Goal: Transaction & Acquisition: Purchase product/service

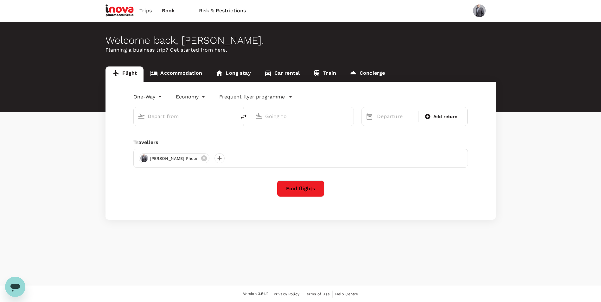
type input "roundtrip"
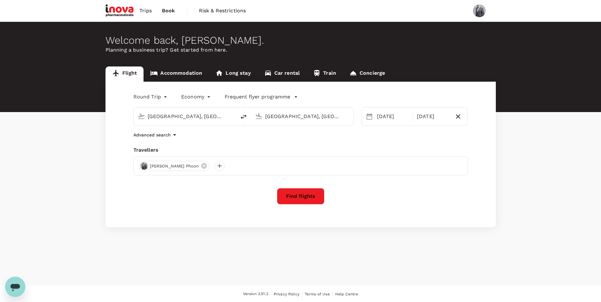
type input "[GEOGRAPHIC_DATA], [GEOGRAPHIC_DATA] (any)"
click at [386, 116] on div "[DATE]" at bounding box center [393, 116] width 37 height 13
click at [297, 193] on button "Find flights" at bounding box center [301, 196] width 48 height 16
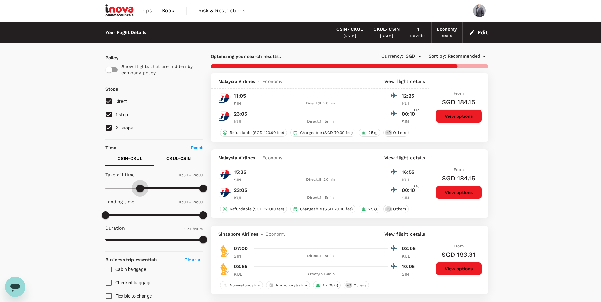
type input "540"
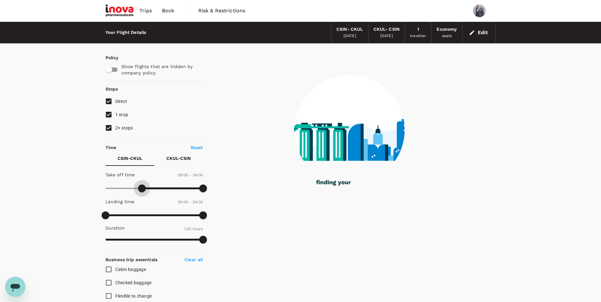
drag, startPoint x: 109, startPoint y: 187, endPoint x: 143, endPoint y: 188, distance: 33.9
click at [143, 188] on span at bounding box center [142, 189] width 8 height 8
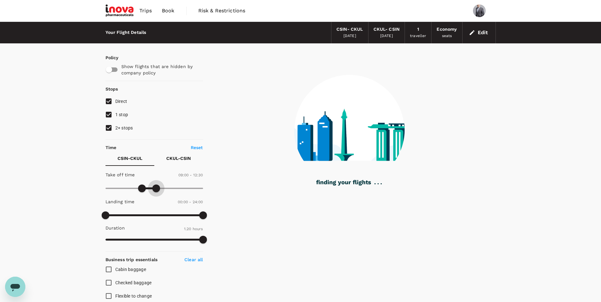
type input "690"
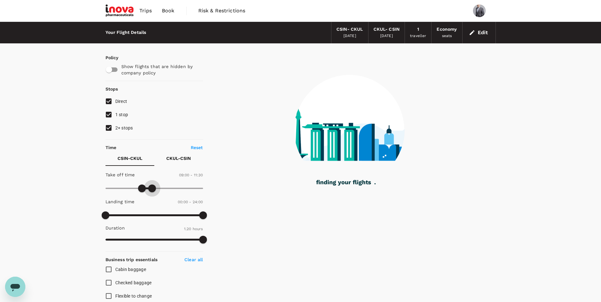
drag, startPoint x: 204, startPoint y: 186, endPoint x: 153, endPoint y: 188, distance: 51.1
click at [153, 188] on span at bounding box center [152, 189] width 8 height 8
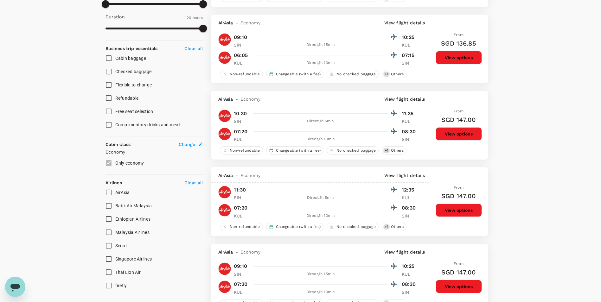
scroll to position [264, 0]
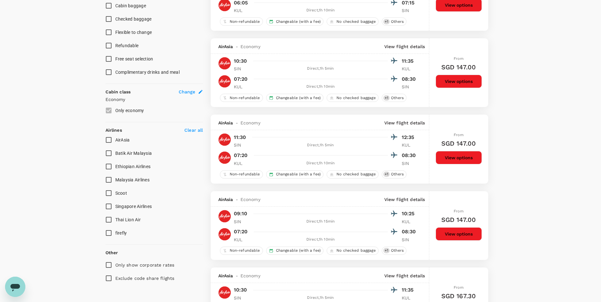
click at [105, 208] on input "Singapore Airlines" at bounding box center [108, 206] width 13 height 13
checkbox input "true"
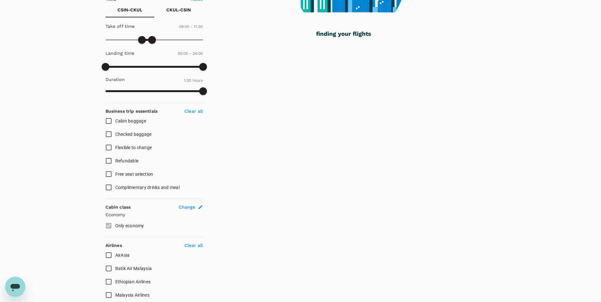
scroll to position [106, 0]
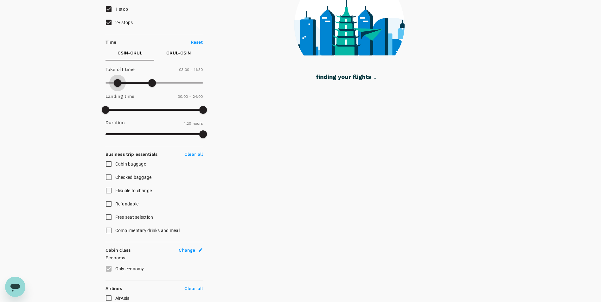
type input "0"
drag, startPoint x: 143, startPoint y: 83, endPoint x: 89, endPoint y: 80, distance: 54.0
click at [89, 80] on div "Your Flight Details CSIN - CKUL [DATE] CKUL - CSIN [DATE] 1 traveller Economy s…" at bounding box center [300, 184] width 601 height 537
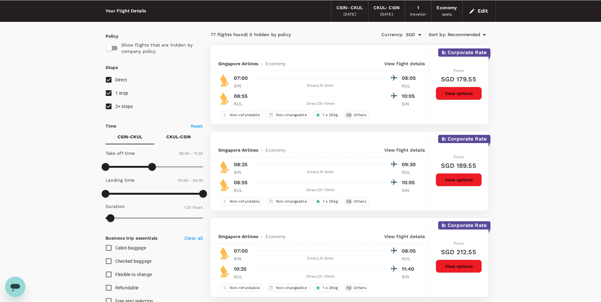
scroll to position [0, 0]
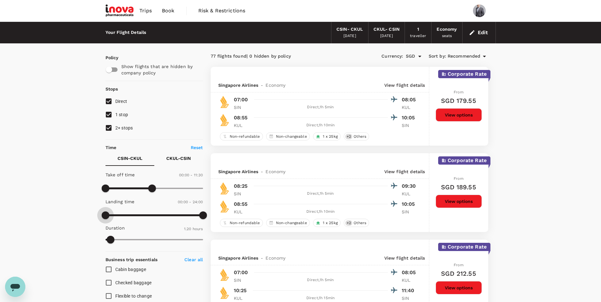
drag, startPoint x: 106, startPoint y: 213, endPoint x: 100, endPoint y: 215, distance: 5.7
click at [102, 215] on span at bounding box center [106, 216] width 8 height 8
click at [178, 159] on p "CKUL - CSIN" at bounding box center [178, 158] width 24 height 6
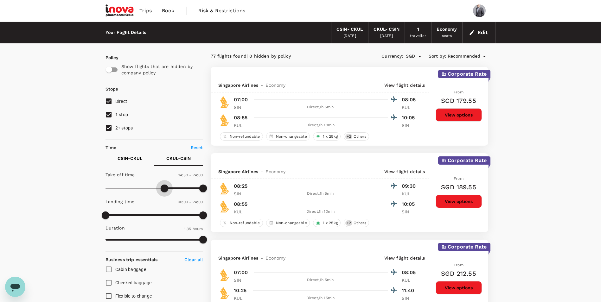
type input "840"
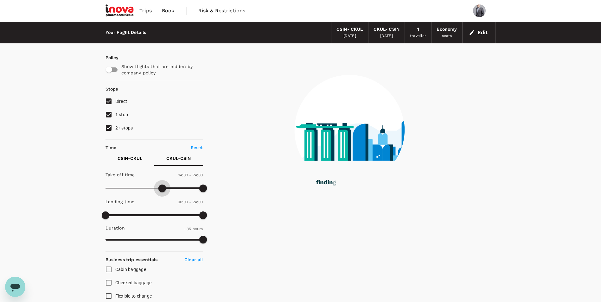
drag, startPoint x: 107, startPoint y: 187, endPoint x: 163, endPoint y: 188, distance: 55.8
click at [163, 188] on span at bounding box center [162, 189] width 8 height 8
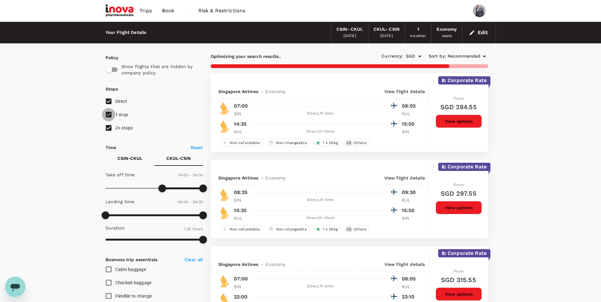
click at [110, 115] on input "1 stop" at bounding box center [108, 114] width 13 height 13
checkbox input "false"
click at [107, 126] on input "2+ stops" at bounding box center [108, 127] width 13 height 13
checkbox input "false"
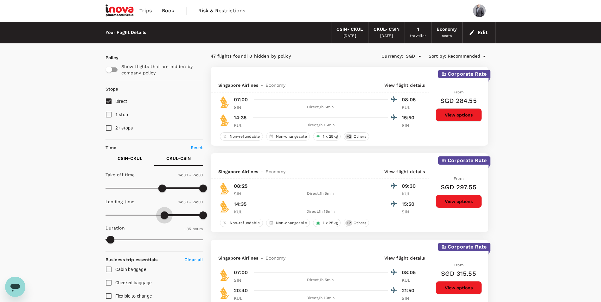
type input "900"
drag, startPoint x: 106, startPoint y: 219, endPoint x: 166, endPoint y: 217, distance: 60.5
click at [166, 217] on span at bounding box center [167, 216] width 8 height 8
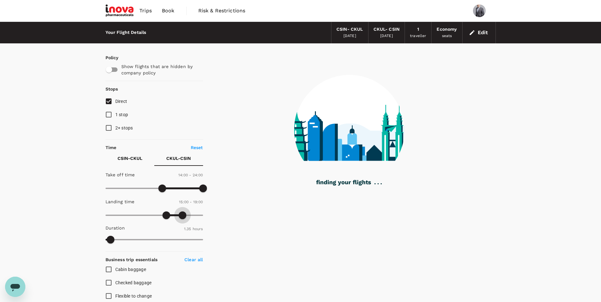
type input "1110"
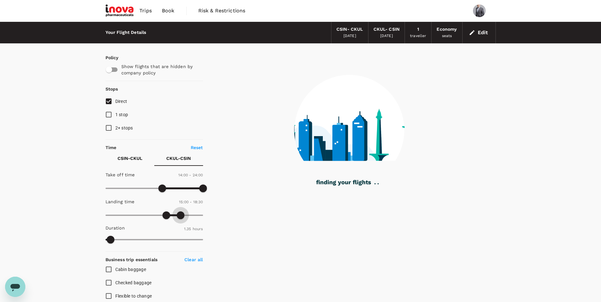
drag, startPoint x: 206, startPoint y: 217, endPoint x: 181, endPoint y: 217, distance: 24.7
click at [181, 217] on span at bounding box center [181, 216] width 8 height 8
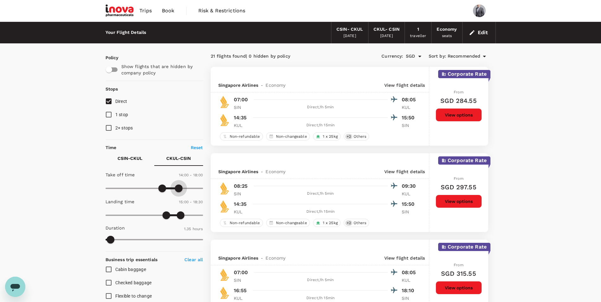
type input "1020"
drag, startPoint x: 204, startPoint y: 190, endPoint x: 175, endPoint y: 191, distance: 29.2
click at [175, 191] on span at bounding box center [175, 189] width 8 height 8
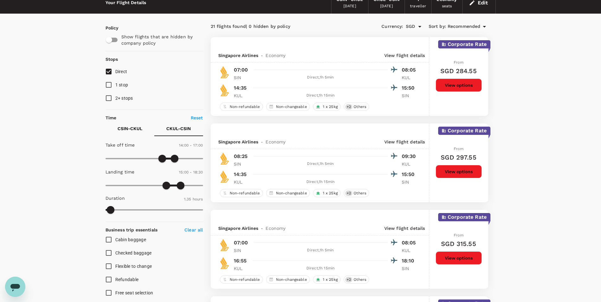
scroll to position [53, 0]
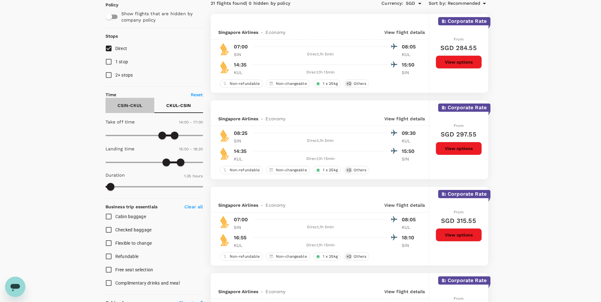
click at [130, 106] on p "CSIN - CKUL" at bounding box center [130, 105] width 25 height 6
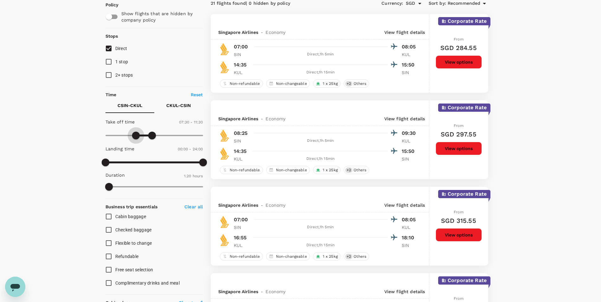
type input "480"
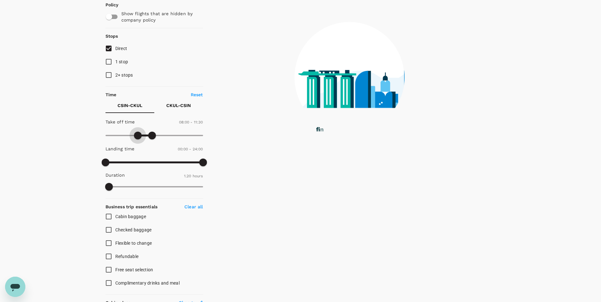
drag, startPoint x: 105, startPoint y: 138, endPoint x: 137, endPoint y: 137, distance: 32.6
click at [137, 137] on span at bounding box center [138, 136] width 8 height 8
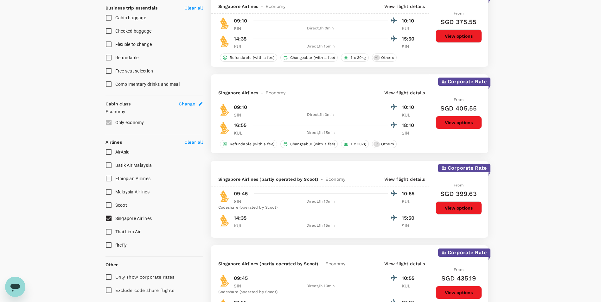
scroll to position [215, 0]
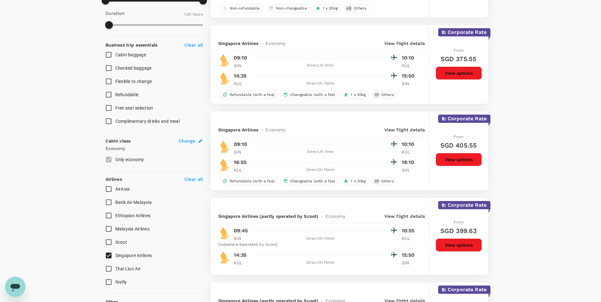
click at [455, 69] on button "View options" at bounding box center [459, 73] width 46 height 13
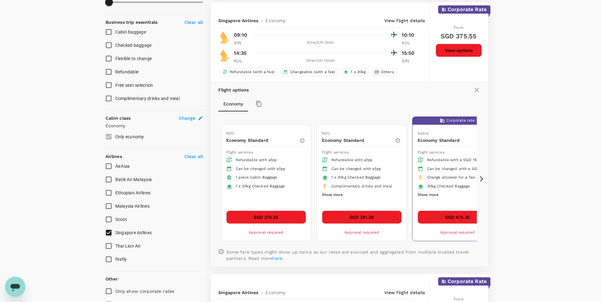
scroll to position [240, 0]
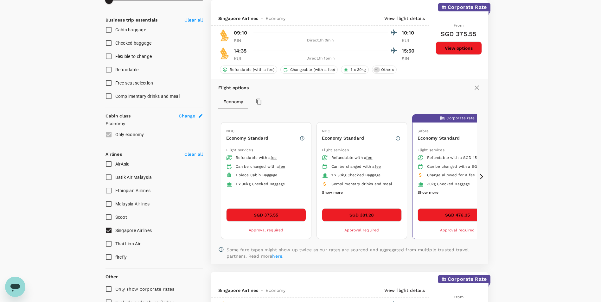
click at [481, 176] on icon at bounding box center [481, 177] width 6 height 6
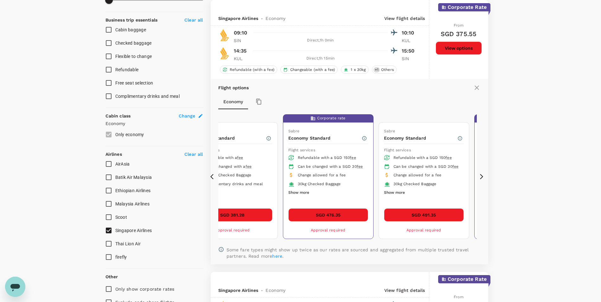
click at [211, 175] on icon at bounding box center [213, 177] width 6 height 6
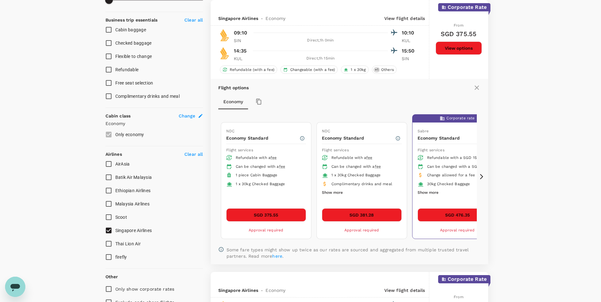
click at [480, 174] on icon at bounding box center [481, 177] width 6 height 6
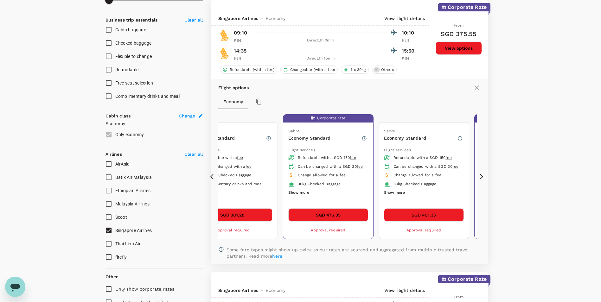
click at [480, 174] on icon at bounding box center [481, 177] width 6 height 6
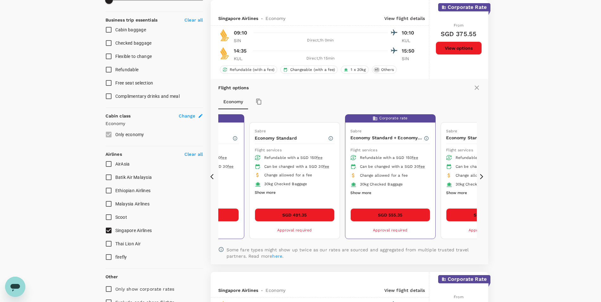
click at [363, 197] on button "Show more" at bounding box center [360, 193] width 21 height 8
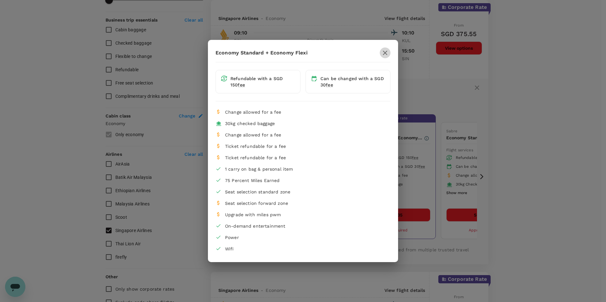
click at [386, 52] on icon "button" at bounding box center [385, 53] width 4 height 4
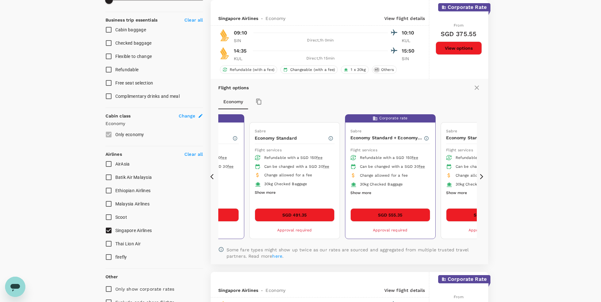
click at [481, 178] on icon at bounding box center [481, 177] width 6 height 6
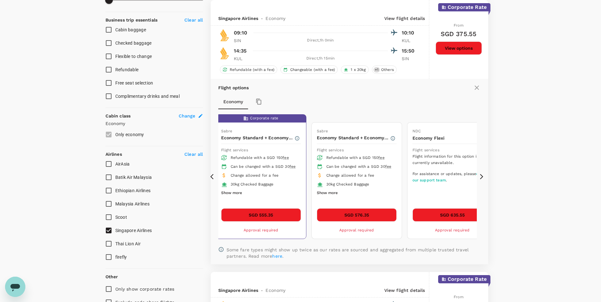
click at [481, 178] on icon at bounding box center [481, 177] width 6 height 6
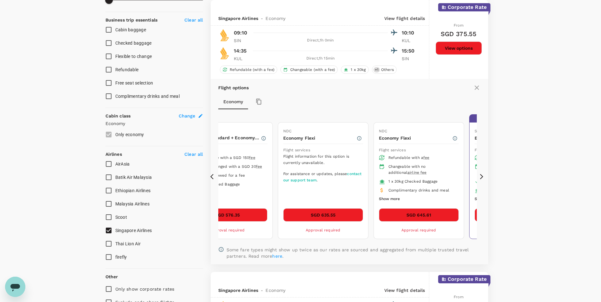
click at [481, 178] on icon at bounding box center [481, 177] width 6 height 6
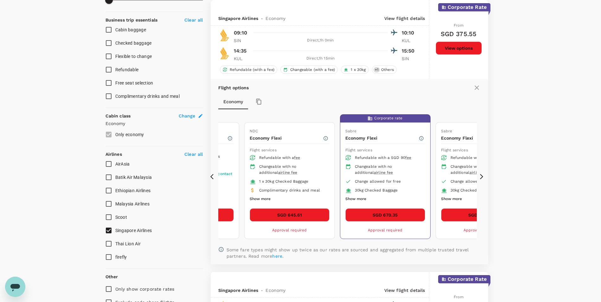
click at [481, 178] on icon at bounding box center [481, 177] width 6 height 6
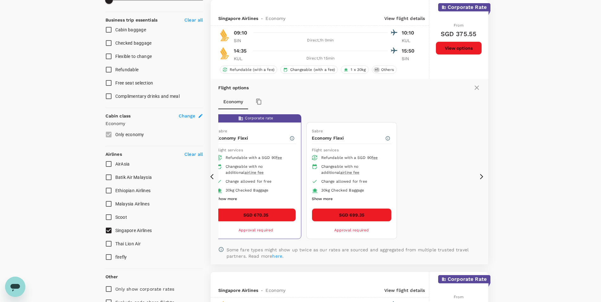
click at [481, 178] on icon at bounding box center [481, 177] width 6 height 6
click at [211, 176] on icon at bounding box center [213, 177] width 6 height 6
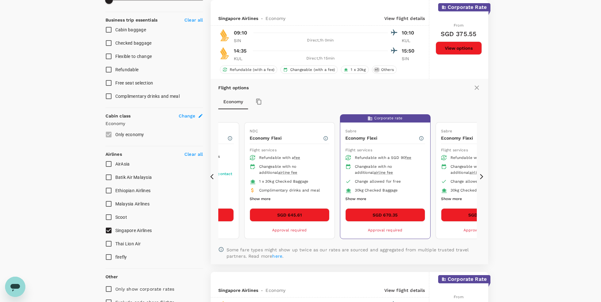
click at [211, 176] on icon at bounding box center [213, 177] width 6 height 6
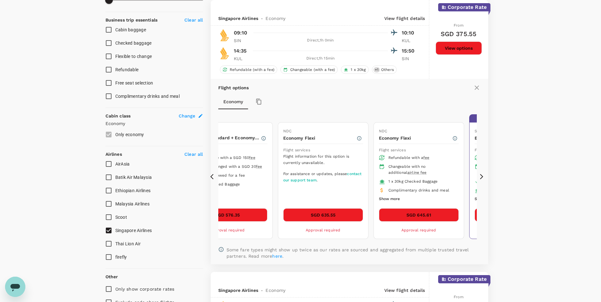
click at [211, 176] on icon at bounding box center [213, 177] width 6 height 6
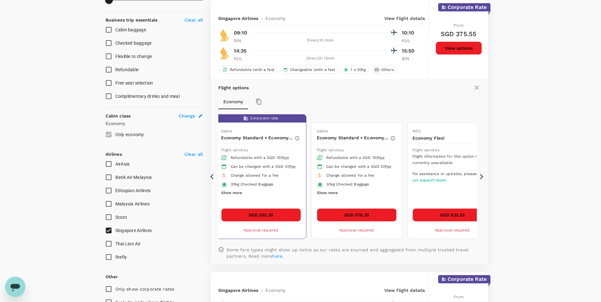
click at [211, 176] on icon at bounding box center [213, 177] width 6 height 6
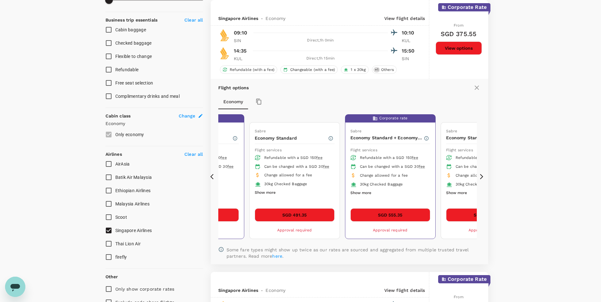
click at [211, 176] on icon at bounding box center [213, 177] width 6 height 6
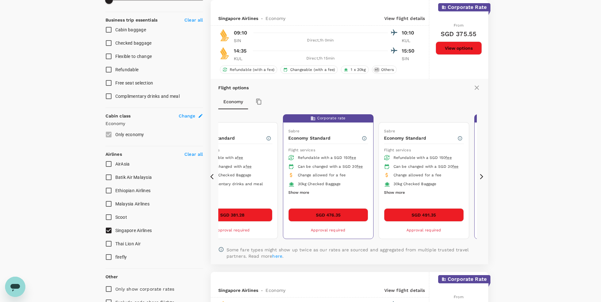
click at [211, 176] on icon at bounding box center [213, 177] width 6 height 6
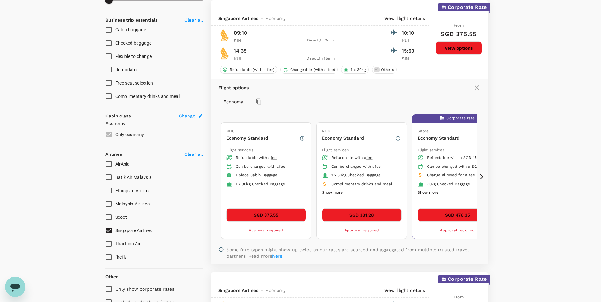
click at [211, 176] on icon at bounding box center [213, 177] width 6 height 6
click at [270, 217] on button "SGD 375.55" at bounding box center [266, 214] width 80 height 13
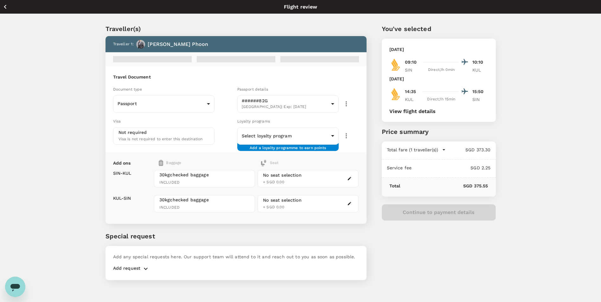
click at [332, 116] on div "Loyalty programs Select loyalty program ​ ​ Add a loyalty programme to earn poi…" at bounding box center [297, 129] width 124 height 29
click at [331, 130] on body "Back to flight results Flight review Traveller(s) Traveller 1 : [PERSON_NAME] P…" at bounding box center [303, 159] width 606 height 319
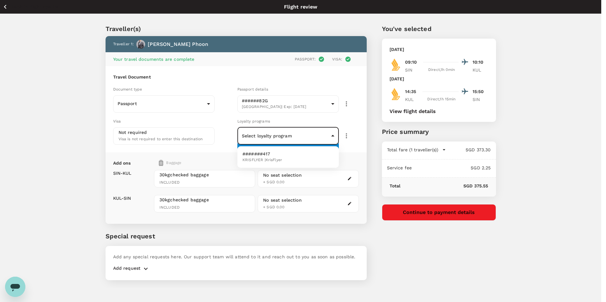
click at [285, 153] on li "#######417 KRISFLYER | KrisFlyer" at bounding box center [287, 157] width 101 height 16
type input "77e1dcfe-f946-4e4d-b9d6-542c0b32fb95"
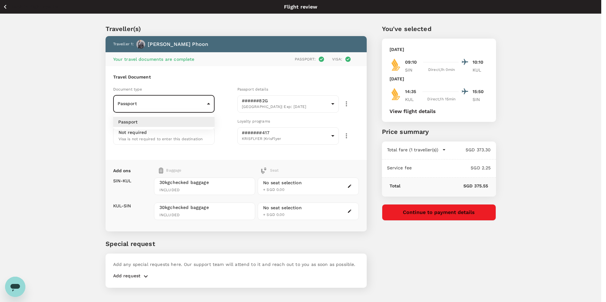
click at [208, 101] on body "Back to flight results Flight review Traveller(s) Traveller 1 : [PERSON_NAME] P…" at bounding box center [303, 159] width 606 height 319
click at [174, 120] on li "Passport" at bounding box center [163, 122] width 101 height 10
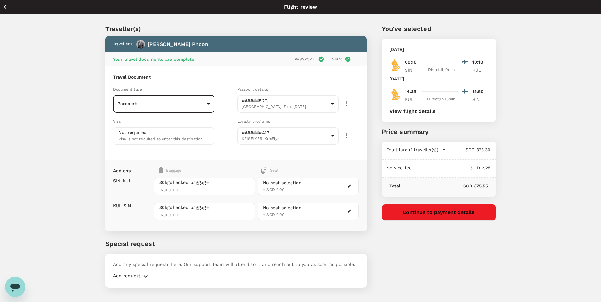
click at [194, 136] on div "Visa is not required to enter this destination" at bounding box center [160, 139] width 84 height 7
click at [351, 185] on icon "button" at bounding box center [349, 186] width 3 height 3
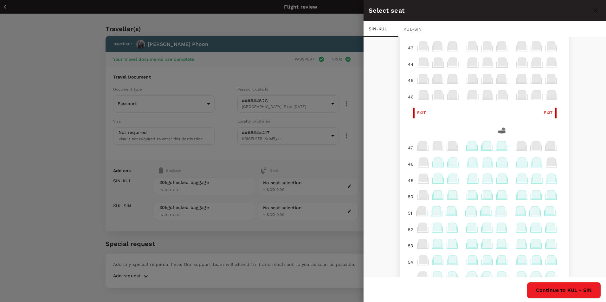
scroll to position [158, 0]
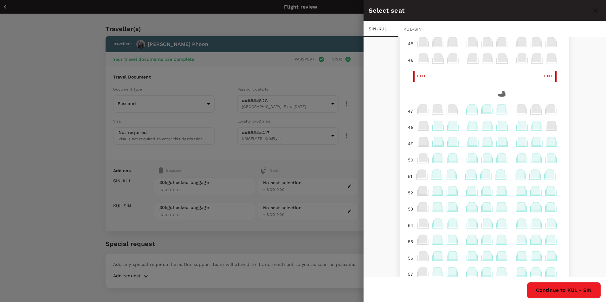
click at [450, 125] on icon at bounding box center [452, 125] width 9 height 8
click at [521, 110] on p "Select" at bounding box center [524, 111] width 14 height 6
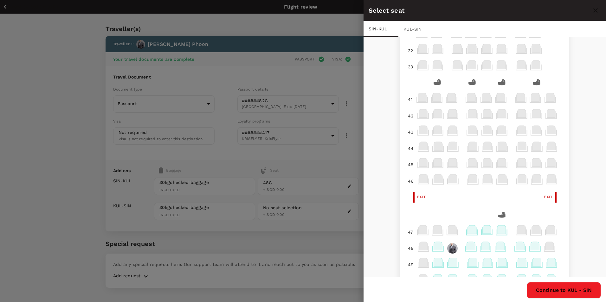
scroll to position [53, 0]
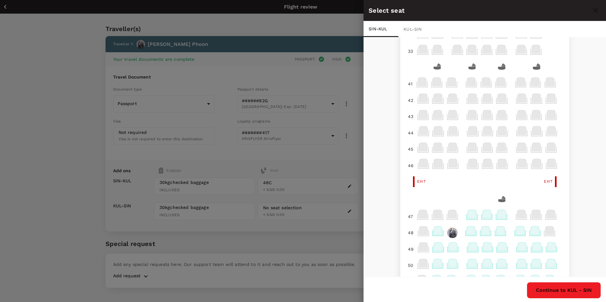
click at [468, 211] on icon at bounding box center [472, 214] width 9 height 8
click at [468, 216] on icon at bounding box center [472, 214] width 9 height 8
click at [447, 235] on img at bounding box center [452, 233] width 10 height 10
click at [450, 232] on img at bounding box center [452, 233] width 10 height 10
click at [449, 232] on img at bounding box center [452, 233] width 10 height 10
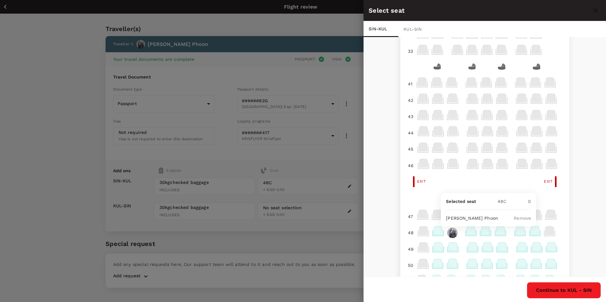
click at [449, 232] on img at bounding box center [452, 233] width 10 height 10
click at [450, 229] on img at bounding box center [452, 233] width 10 height 10
click at [430, 205] on div at bounding box center [437, 200] width 15 height 16
click at [447, 234] on img at bounding box center [452, 233] width 10 height 10
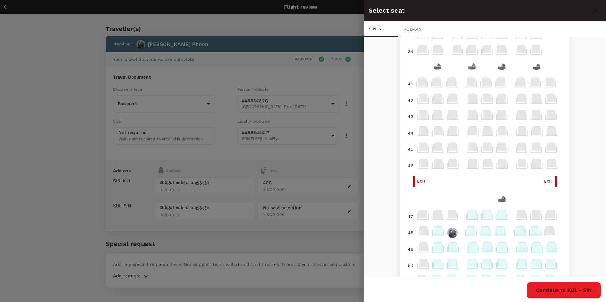
click at [447, 232] on img at bounding box center [452, 233] width 10 height 10
click at [531, 244] on icon at bounding box center [537, 248] width 12 height 12
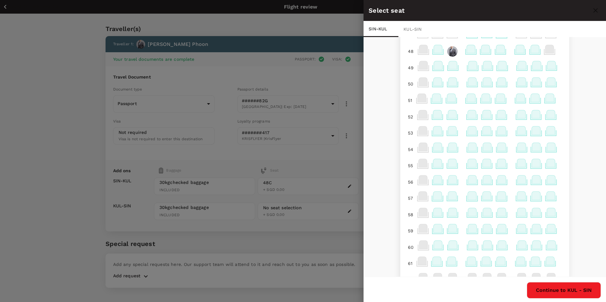
scroll to position [255, 0]
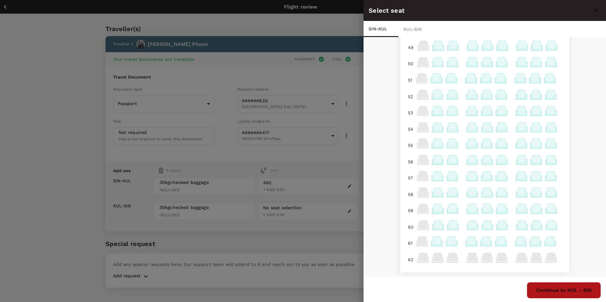
click at [567, 288] on button "Continue to KUL - SIN" at bounding box center [564, 290] width 74 height 16
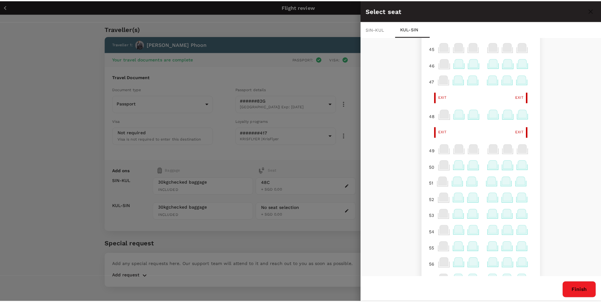
scroll to position [0, 0]
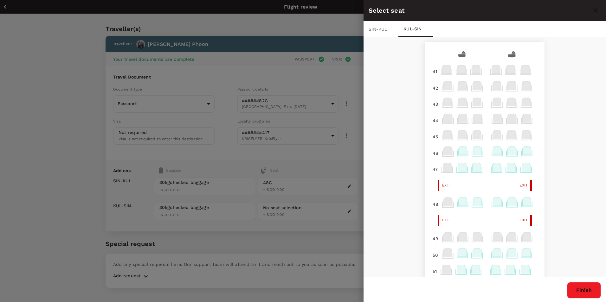
click at [414, 150] on div "41 41 42 43 44 45 46 47 Exit Exit 48 Exit Exit 49 50 51 52 53 54 55 56 57 58 59…" at bounding box center [484, 157] width 242 height 241
click at [349, 138] on div at bounding box center [303, 151] width 606 height 302
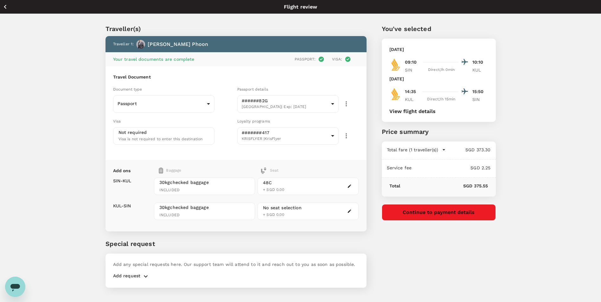
click at [422, 110] on button "View flight details" at bounding box center [412, 112] width 46 height 6
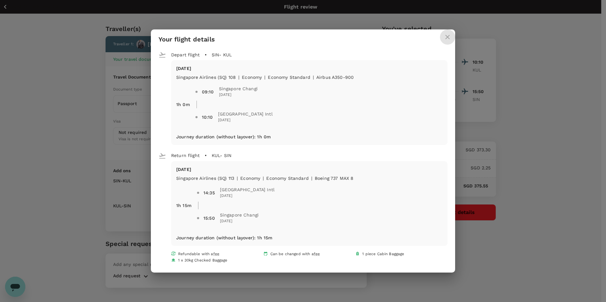
click at [443, 41] on button "close" at bounding box center [447, 36] width 15 height 15
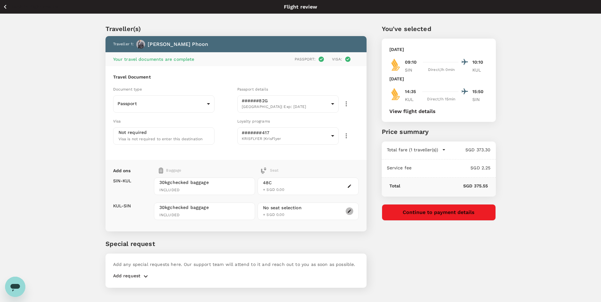
click at [348, 212] on icon "button" at bounding box center [349, 211] width 4 height 4
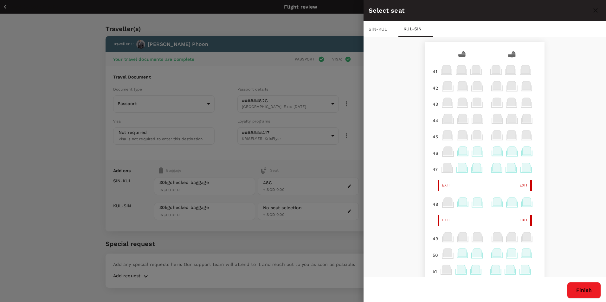
click at [473, 203] on icon at bounding box center [477, 202] width 9 height 8
click at [551, 187] on p "Select" at bounding box center [548, 188] width 14 height 6
click at [349, 159] on div at bounding box center [303, 151] width 606 height 302
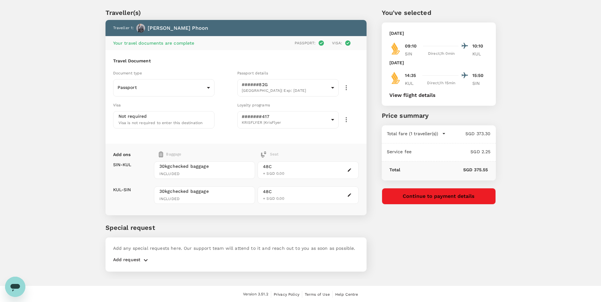
scroll to position [17, 0]
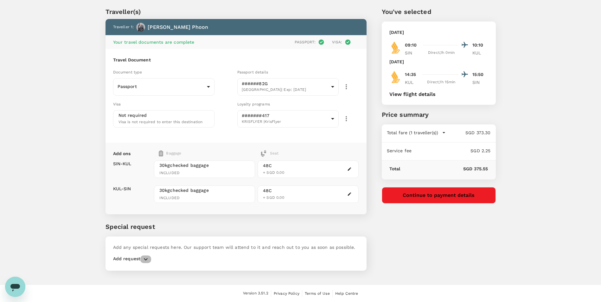
click at [146, 259] on icon "button" at bounding box center [146, 260] width 8 height 8
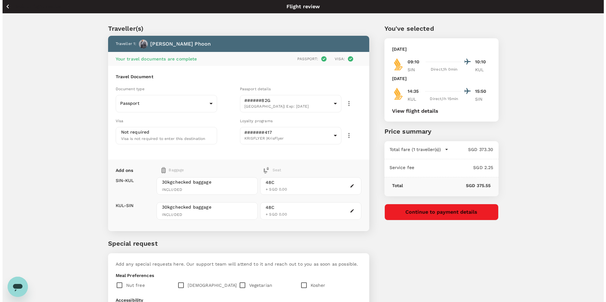
scroll to position [0, 0]
click at [425, 210] on button "Continue to payment details" at bounding box center [439, 212] width 114 height 16
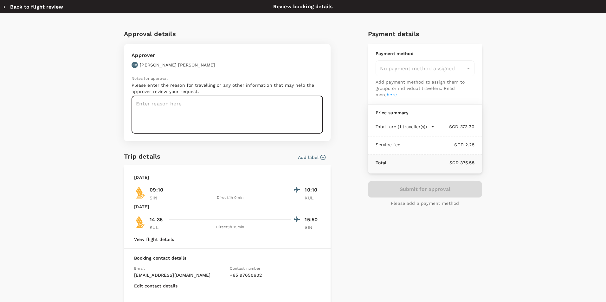
click at [173, 104] on textarea at bounding box center [226, 115] width 191 height 38
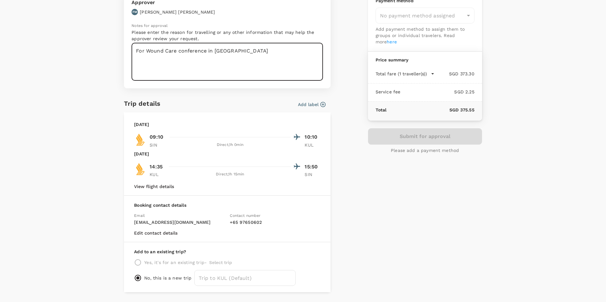
scroll to position [72, 0]
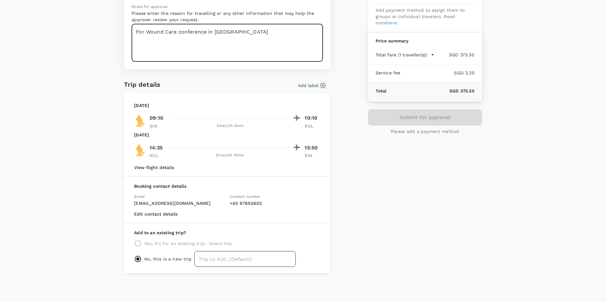
type textarea "For Wound Care conference in [GEOGRAPHIC_DATA]"
click at [240, 260] on input "text" at bounding box center [244, 259] width 101 height 16
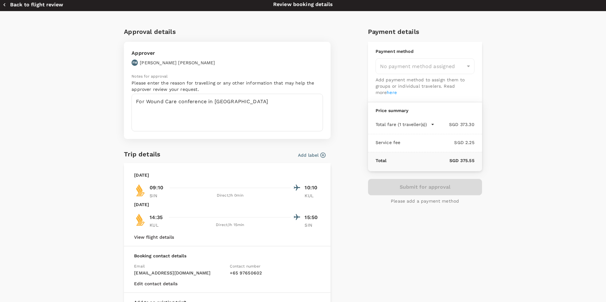
scroll to position [0, 0]
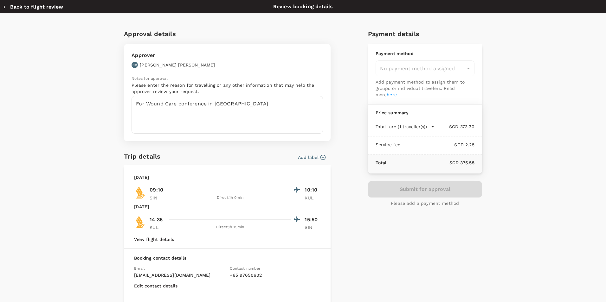
click at [353, 154] on div "Approval details Approver FM [PERSON_NAME] Notes for approval Please enter the …" at bounding box center [300, 185] width 363 height 322
click at [471, 63] on div "No payment method assigned" at bounding box center [424, 69] width 99 height 16
click at [468, 67] on div "No payment method assigned" at bounding box center [424, 69] width 99 height 16
click at [464, 69] on div "No payment method assigned" at bounding box center [424, 69] width 99 height 16
click at [464, 70] on div "No payment method assigned" at bounding box center [424, 69] width 99 height 16
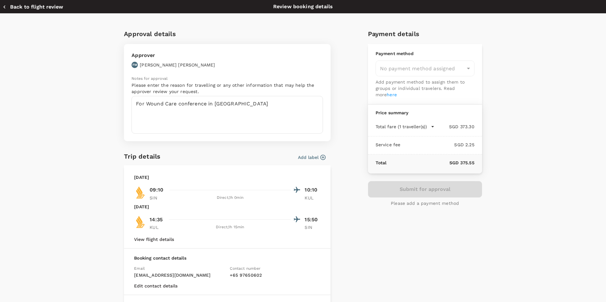
click at [387, 93] on link "here" at bounding box center [392, 94] width 10 height 5
click at [7, 8] on icon "button" at bounding box center [4, 7] width 6 height 6
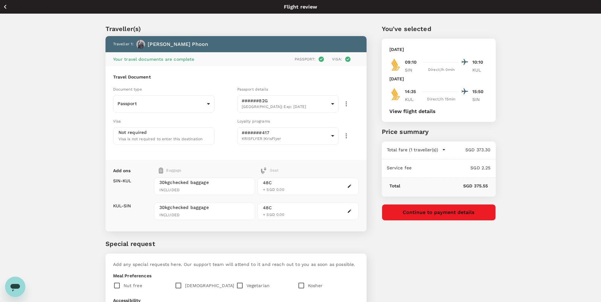
click at [4, 4] on icon "button" at bounding box center [5, 7] width 8 height 8
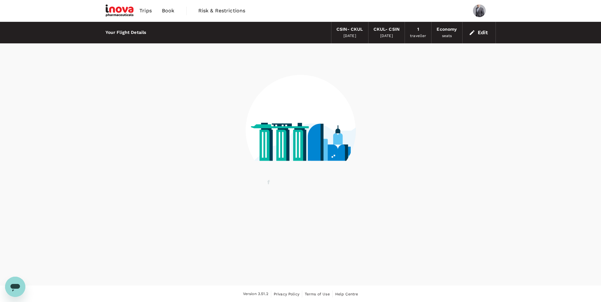
scroll to position [1, 0]
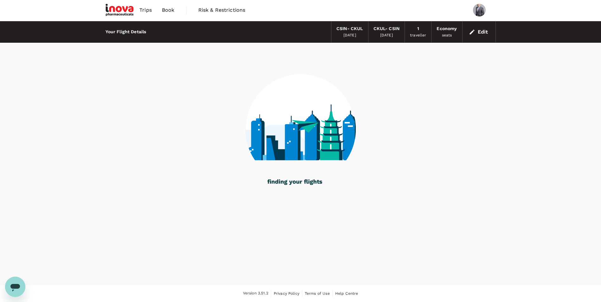
click at [149, 10] on span "Trips" at bounding box center [145, 10] width 12 height 8
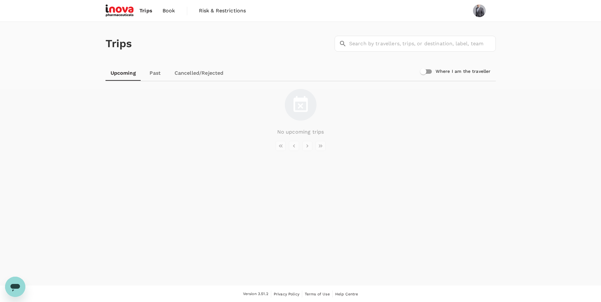
click at [170, 11] on span "Book" at bounding box center [169, 11] width 13 height 8
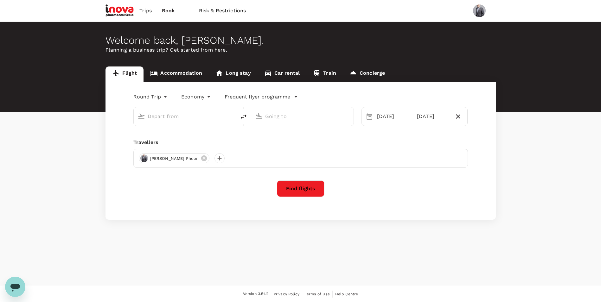
type input "[GEOGRAPHIC_DATA], [GEOGRAPHIC_DATA] (any)"
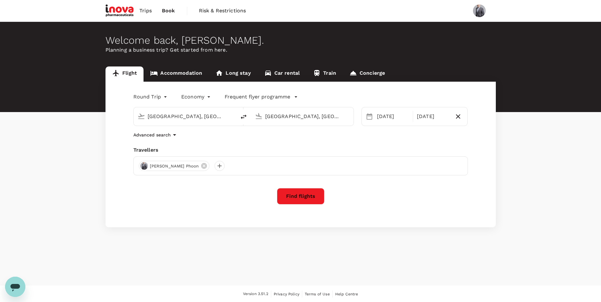
click at [148, 11] on span "Trips" at bounding box center [145, 11] width 12 height 8
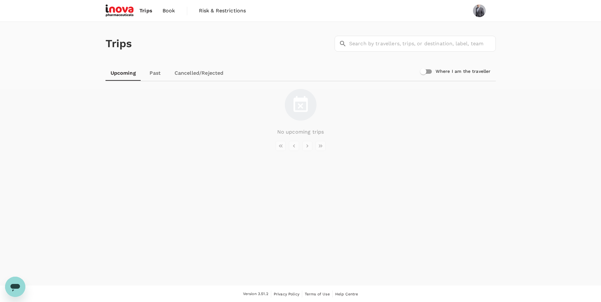
click at [151, 76] on link "Past" at bounding box center [155, 73] width 29 height 15
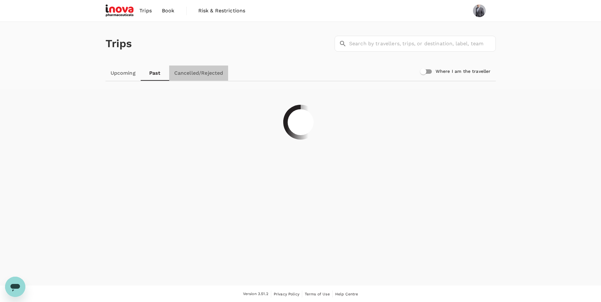
click at [195, 74] on link "Cancelled/Rejected" at bounding box center [198, 73] width 59 height 15
click at [148, 11] on span "Trips" at bounding box center [145, 11] width 12 height 8
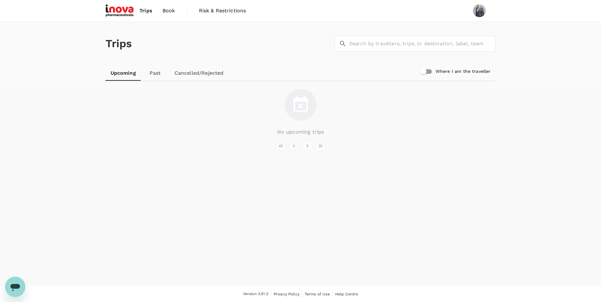
click at [169, 10] on span "Book" at bounding box center [169, 11] width 13 height 8
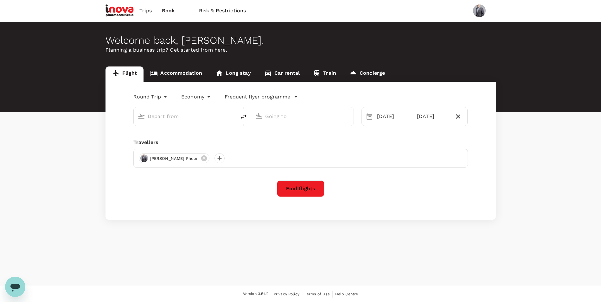
type input "[GEOGRAPHIC_DATA], [GEOGRAPHIC_DATA] (any)"
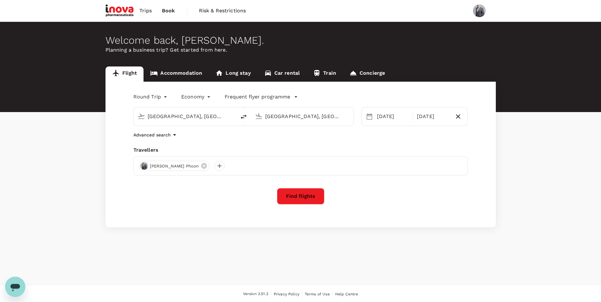
scroll to position [1, 0]
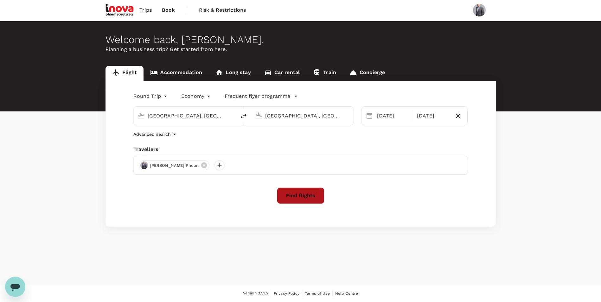
click at [299, 197] on button "Find flights" at bounding box center [301, 196] width 48 height 16
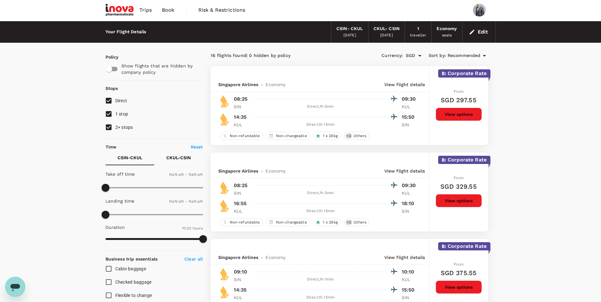
type input "480"
type input "690"
type input "1440"
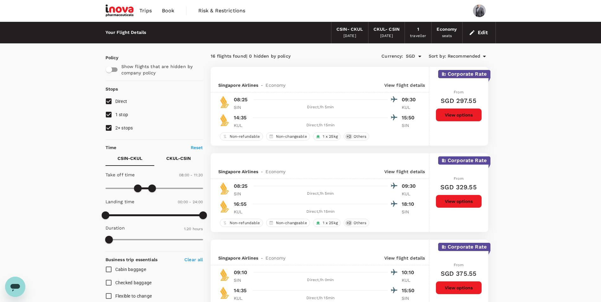
type input "0"
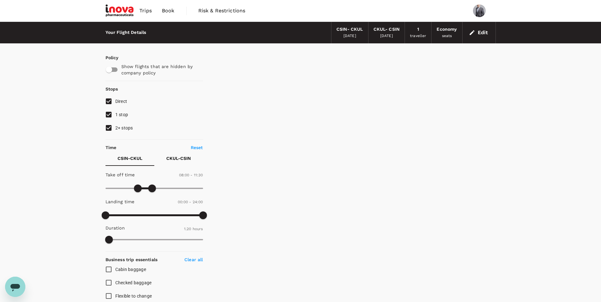
click at [105, 112] on input "1 stop" at bounding box center [108, 114] width 13 height 13
checkbox input "false"
click at [107, 125] on input "2+ stops" at bounding box center [108, 127] width 13 height 13
checkbox input "false"
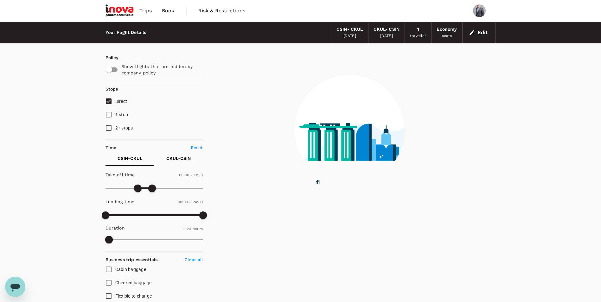
type input "80"
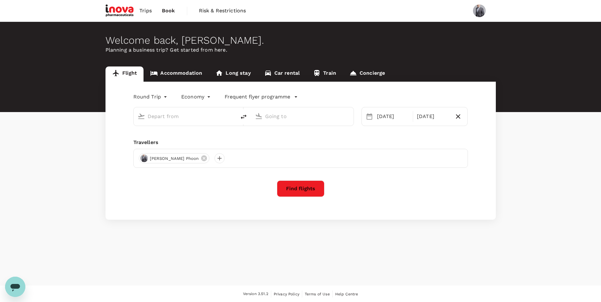
type input "[GEOGRAPHIC_DATA], [GEOGRAPHIC_DATA] (any)"
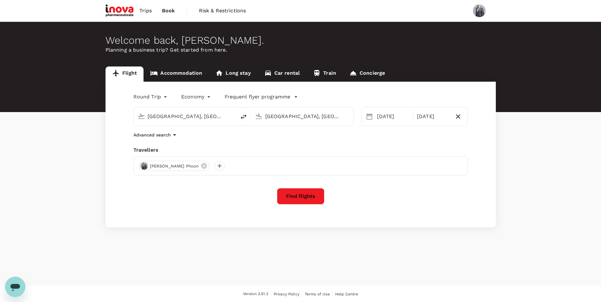
click at [304, 199] on button "Find flights" at bounding box center [301, 196] width 48 height 16
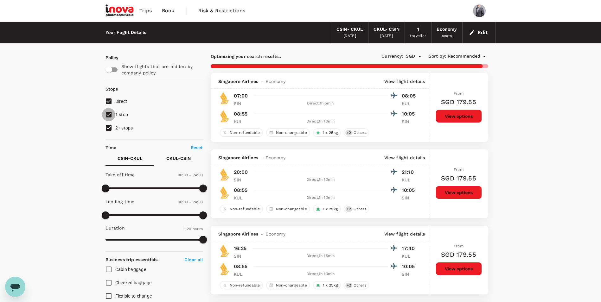
click at [110, 112] on input "1 stop" at bounding box center [108, 114] width 13 height 13
checkbox input "false"
click at [107, 126] on input "2+ stops" at bounding box center [108, 127] width 13 height 13
checkbox input "false"
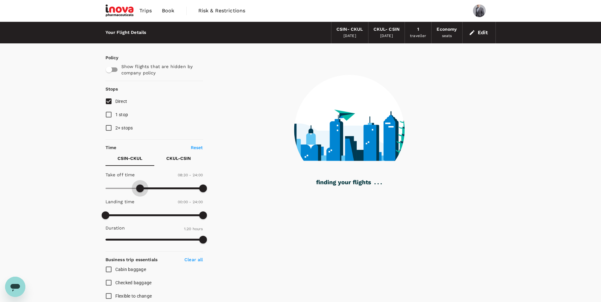
type input "540"
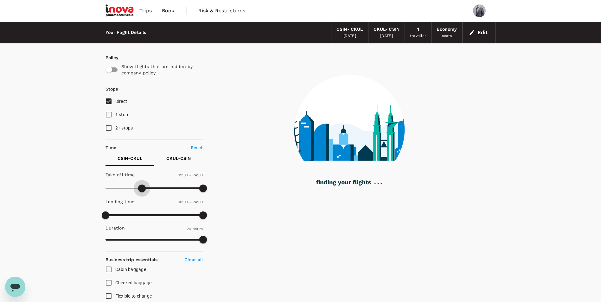
drag, startPoint x: 106, startPoint y: 188, endPoint x: 142, endPoint y: 189, distance: 35.5
click at [142, 189] on span at bounding box center [142, 189] width 8 height 8
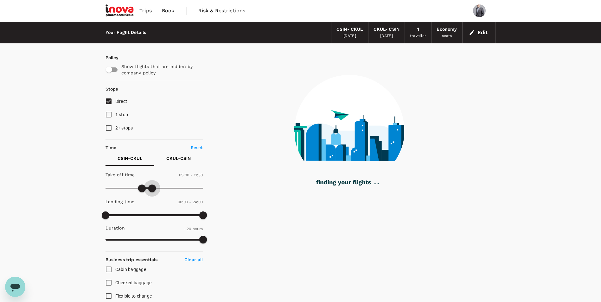
type input "660"
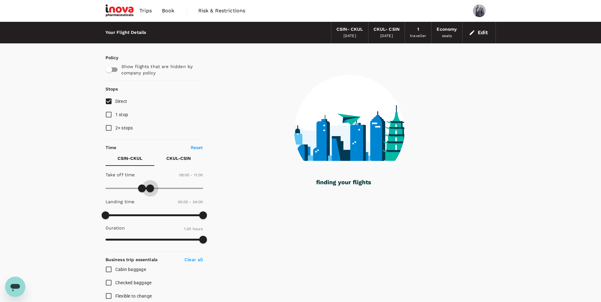
drag, startPoint x: 202, startPoint y: 189, endPoint x: 150, endPoint y: 190, distance: 51.0
click at [150, 190] on span at bounding box center [150, 189] width 8 height 8
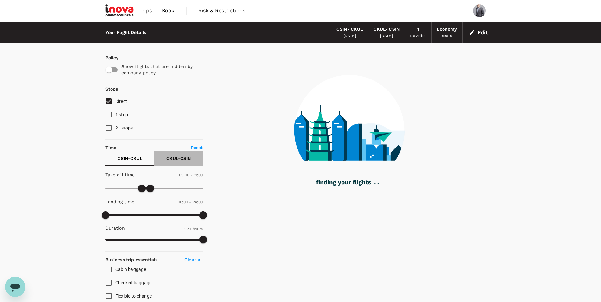
click at [177, 156] on p "CKUL - CSIN" at bounding box center [178, 158] width 24 height 6
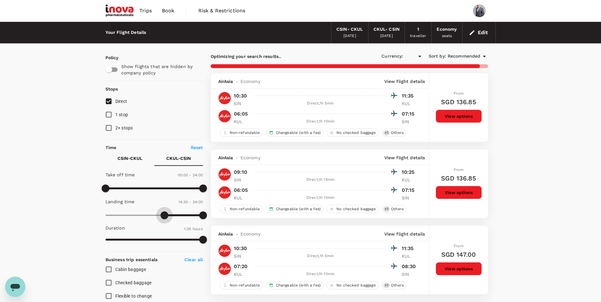
type input "900"
type input "SGD"
type input "930"
drag, startPoint x: 104, startPoint y: 214, endPoint x: 169, endPoint y: 216, distance: 65.3
click at [169, 216] on span at bounding box center [168, 216] width 8 height 8
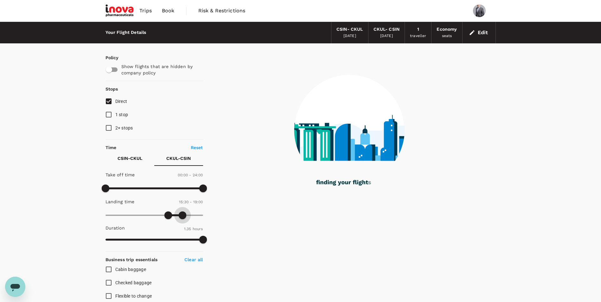
type input "1110"
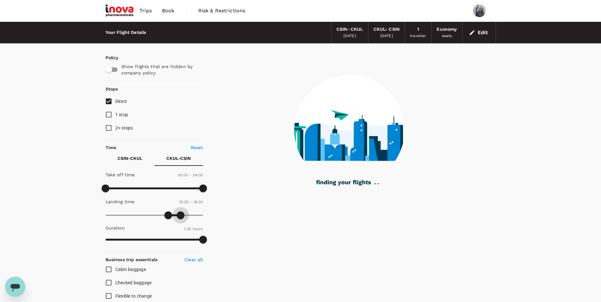
drag, startPoint x: 204, startPoint y: 216, endPoint x: 180, endPoint y: 217, distance: 24.1
click at [180, 217] on span at bounding box center [181, 216] width 8 height 8
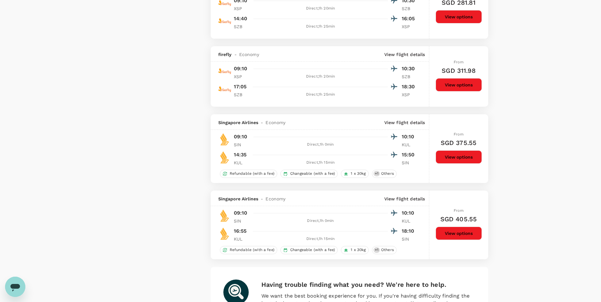
scroll to position [792, 0]
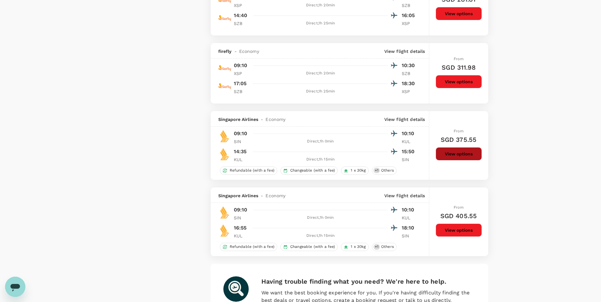
click at [451, 157] on button "View options" at bounding box center [459, 153] width 46 height 13
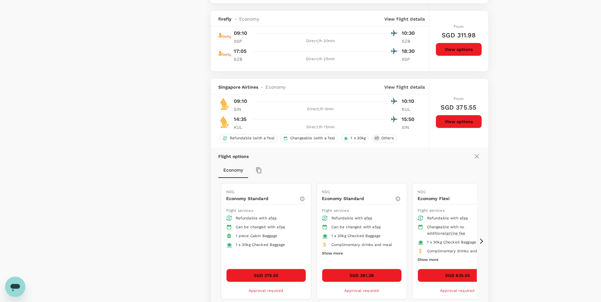
scroll to position [903, 0]
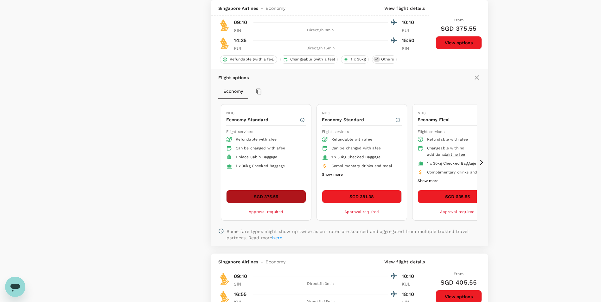
click at [286, 198] on button "SGD 375.55" at bounding box center [266, 196] width 80 height 13
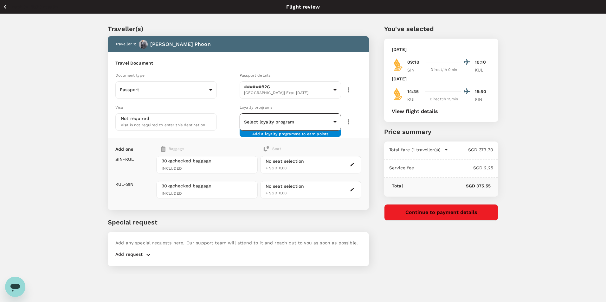
click at [325, 126] on body "Back to flight results Flight review Traveller(s) Traveller 1 : [PERSON_NAME] P…" at bounding box center [303, 159] width 606 height 319
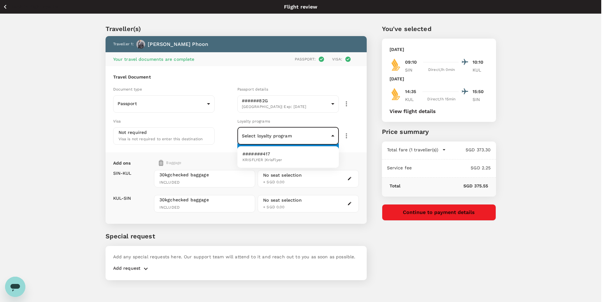
click at [280, 156] on p "#######417" at bounding box center [262, 154] width 40 height 6
type input "77e1dcfe-f946-4e4d-b9d6-542c0b32fb95"
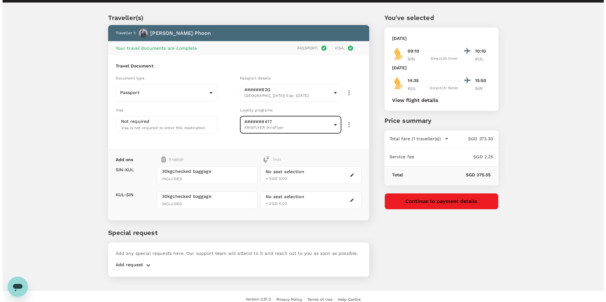
scroll to position [17, 0]
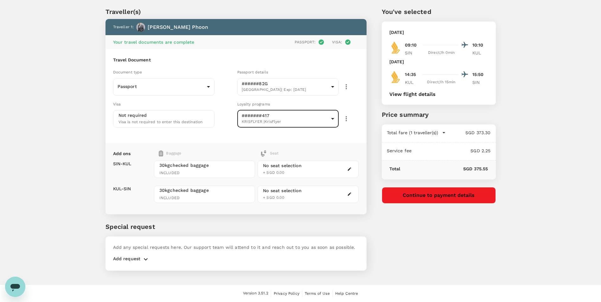
click at [327, 170] on div "No seat selection + SGD 0.00" at bounding box center [308, 169] width 101 height 17
click at [349, 170] on icon "button" at bounding box center [349, 169] width 3 height 3
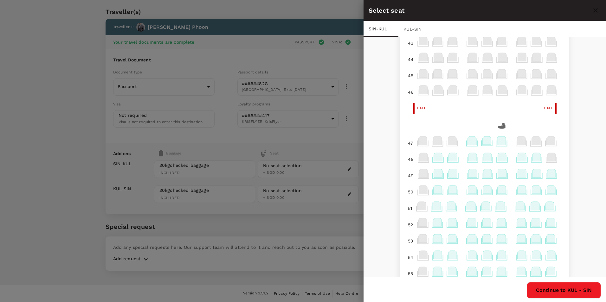
scroll to position [158, 0]
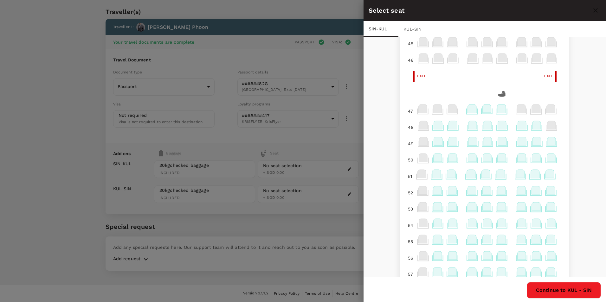
click at [448, 128] on icon at bounding box center [452, 125] width 9 height 8
click at [524, 111] on p "Select" at bounding box center [524, 111] width 14 height 6
click at [565, 286] on button "Continue to KUL - SIN" at bounding box center [564, 290] width 74 height 16
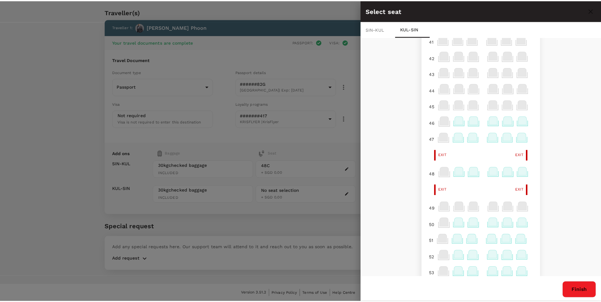
scroll to position [53, 0]
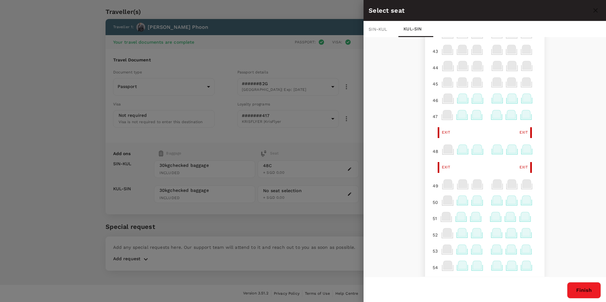
click at [474, 149] on icon at bounding box center [477, 149] width 9 height 8
click at [473, 149] on icon at bounding box center [477, 149] width 9 height 8
click at [543, 134] on p "Select" at bounding box center [548, 135] width 14 height 6
click at [584, 288] on button "Finish" at bounding box center [584, 290] width 34 height 16
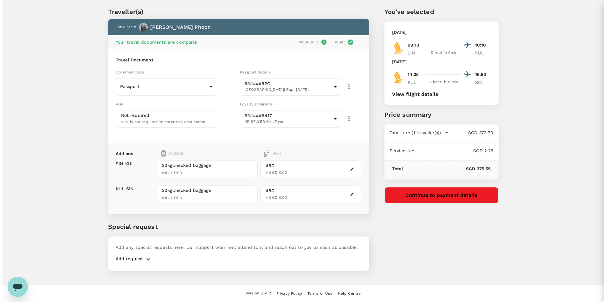
scroll to position [0, 0]
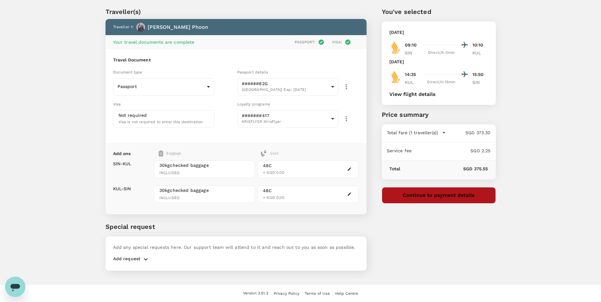
click at [463, 202] on button "Continue to payment details" at bounding box center [439, 195] width 114 height 16
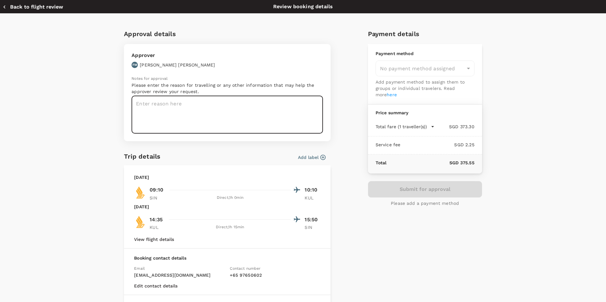
click at [165, 104] on textarea at bounding box center [226, 115] width 191 height 38
type textarea "To attend Malaysia WoundCare Conference"
click at [316, 157] on button "Add label" at bounding box center [312, 157] width 28 height 6
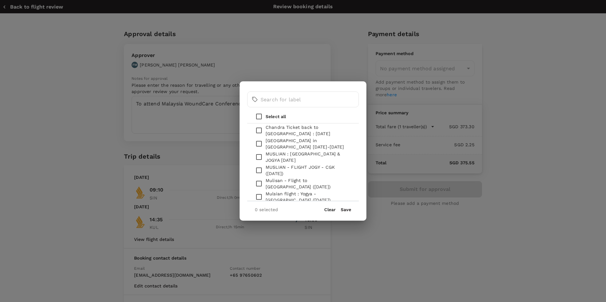
scroll to position [873, 0]
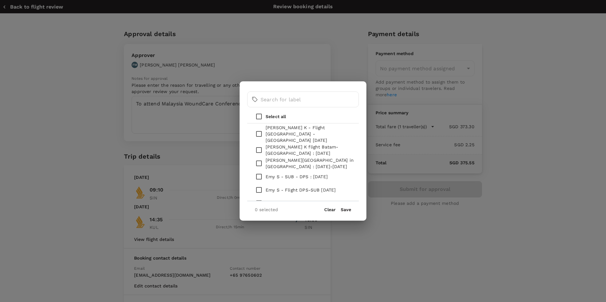
click at [416, 233] on div "​ ​ Select all [PERSON_NAME] - [DATE] [PERSON_NAME][GEOGRAPHIC_DATA] - [GEOGRAP…" at bounding box center [303, 151] width 606 height 302
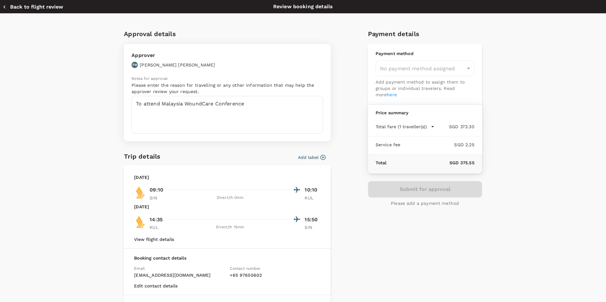
click at [421, 187] on div "Submit for approval Please add a payment method" at bounding box center [425, 193] width 114 height 25
click at [451, 69] on div "No payment method assigned" at bounding box center [424, 69] width 99 height 16
click at [465, 67] on div "No payment method assigned" at bounding box center [424, 69] width 99 height 16
click at [387, 94] on link "here" at bounding box center [392, 94] width 10 height 5
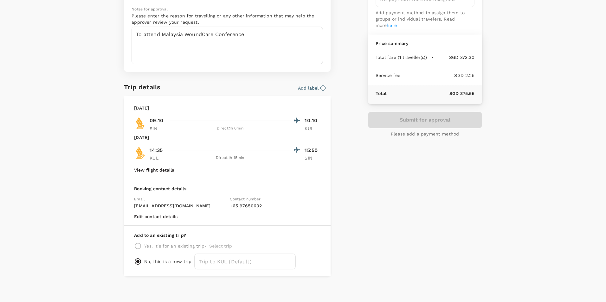
scroll to position [72, 0]
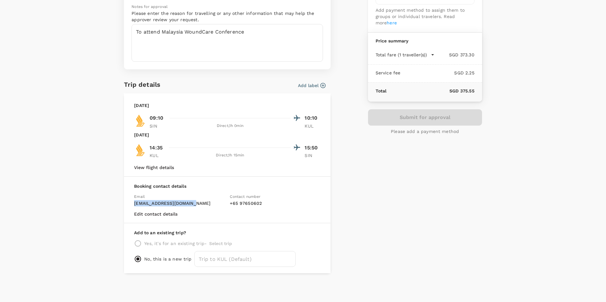
drag, startPoint x: 195, startPoint y: 205, endPoint x: 131, endPoint y: 205, distance: 64.0
click at [131, 205] on div "Email [EMAIL_ADDRESS][DOMAIN_NAME]" at bounding box center [177, 197] width 96 height 18
drag, startPoint x: 131, startPoint y: 205, endPoint x: 140, endPoint y: 204, distance: 9.2
copy p "[EMAIL_ADDRESS][DOMAIN_NAME]"
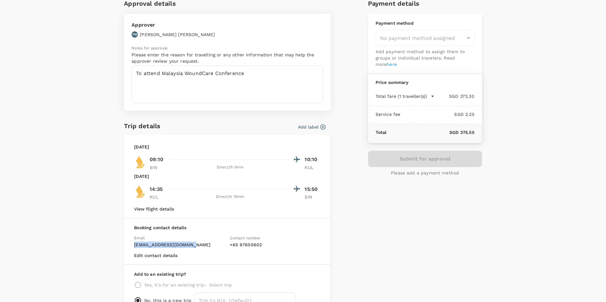
scroll to position [0, 0]
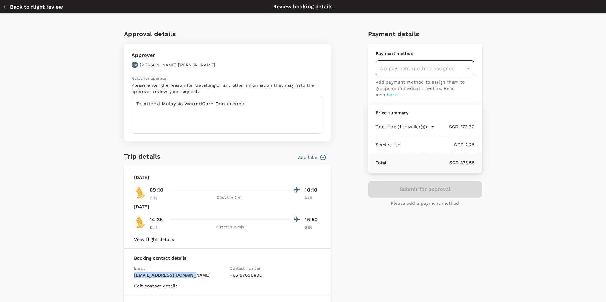
click at [437, 65] on div "No payment method assigned" at bounding box center [424, 69] width 99 height 16
click at [466, 67] on div "No payment method assigned" at bounding box center [424, 69] width 99 height 16
click at [465, 67] on div "No payment method assigned" at bounding box center [424, 69] width 99 height 16
click at [387, 95] on link "here" at bounding box center [392, 94] width 10 height 5
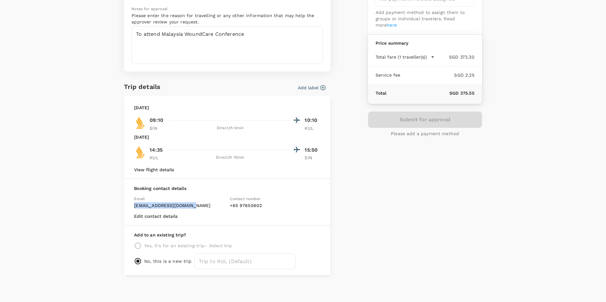
scroll to position [72, 0]
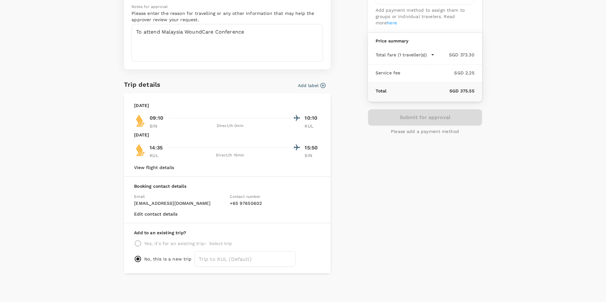
click at [339, 221] on div "Approval details Approver FM [PERSON_NAME] Notes for approval Please enter the …" at bounding box center [300, 113] width 363 height 322
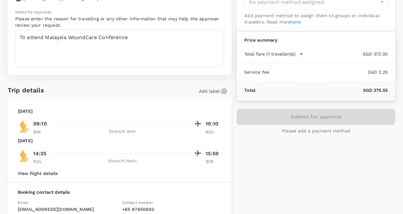
scroll to position [0, 0]
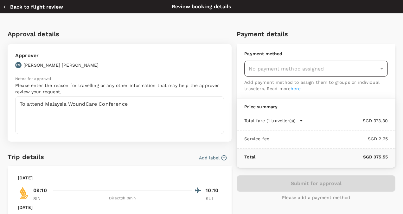
click at [376, 72] on div "No payment method assigned" at bounding box center [316, 69] width 144 height 16
click at [297, 88] on link "here" at bounding box center [296, 88] width 10 height 5
